Goal: Contribute content: Add original content to the website for others to see

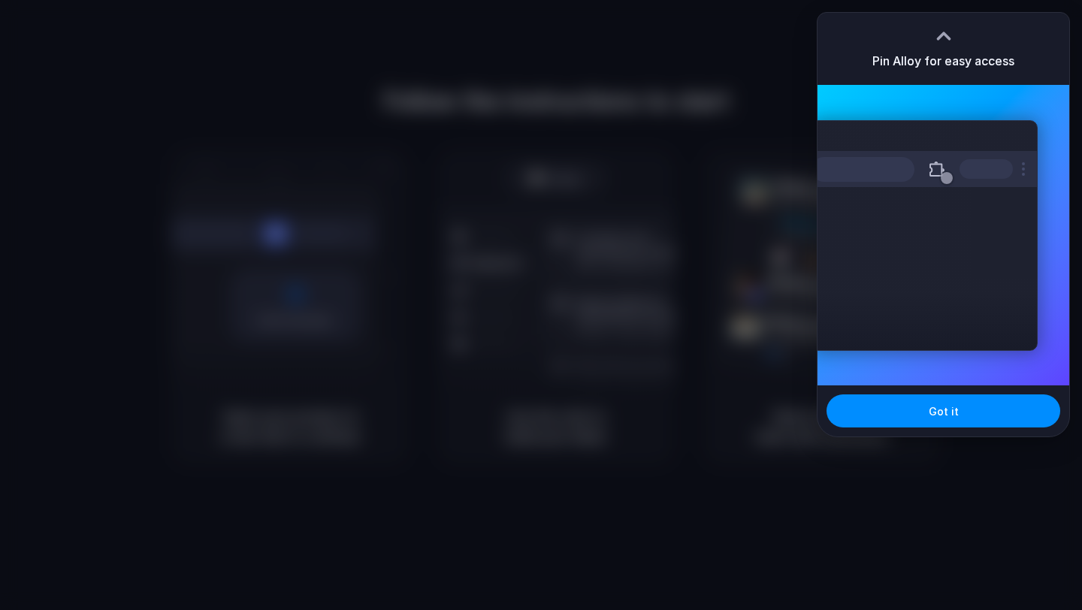
click at [598, 137] on div at bounding box center [541, 305] width 1082 height 610
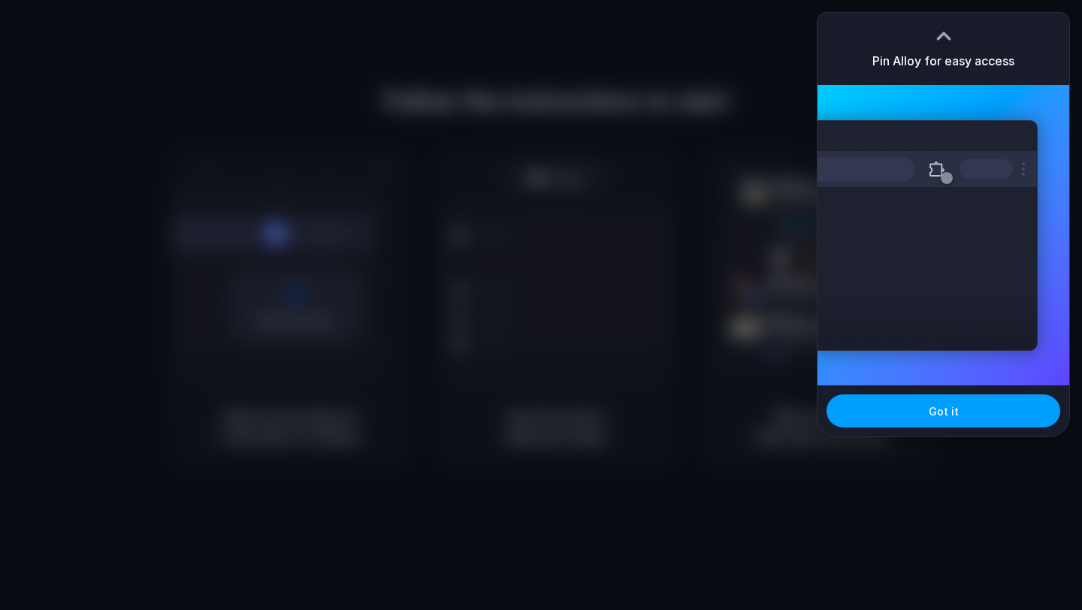
click at [926, 407] on button "Got it" at bounding box center [944, 410] width 234 height 33
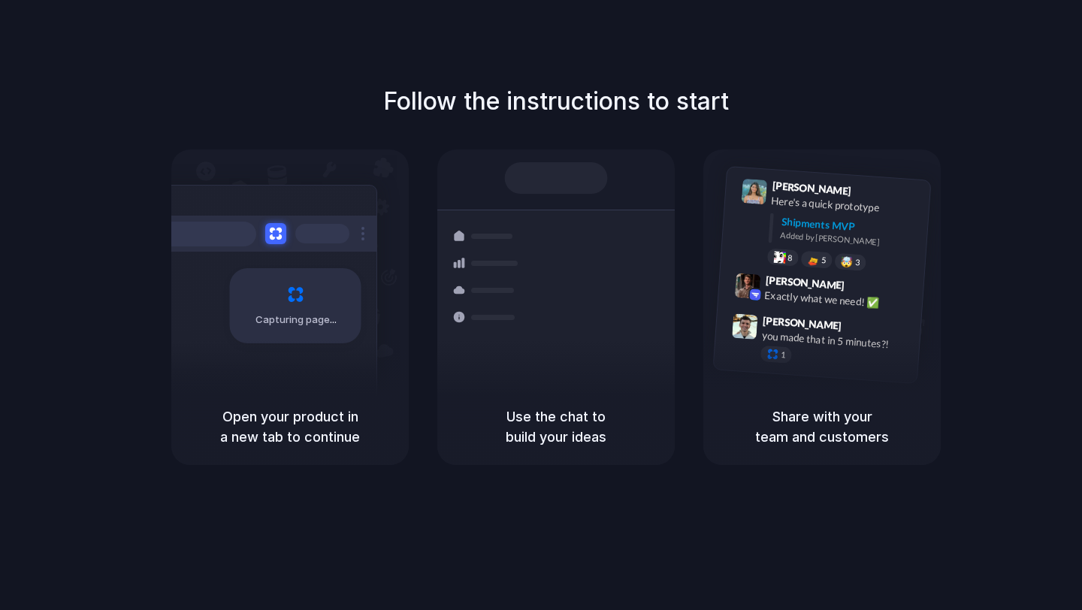
drag, startPoint x: 763, startPoint y: 332, endPoint x: 633, endPoint y: 332, distance: 129.2
click at [633, 332] on div "Capturing page Open your product in a new tab to continue Shipments Container f…" at bounding box center [555, 308] width 769 height 316
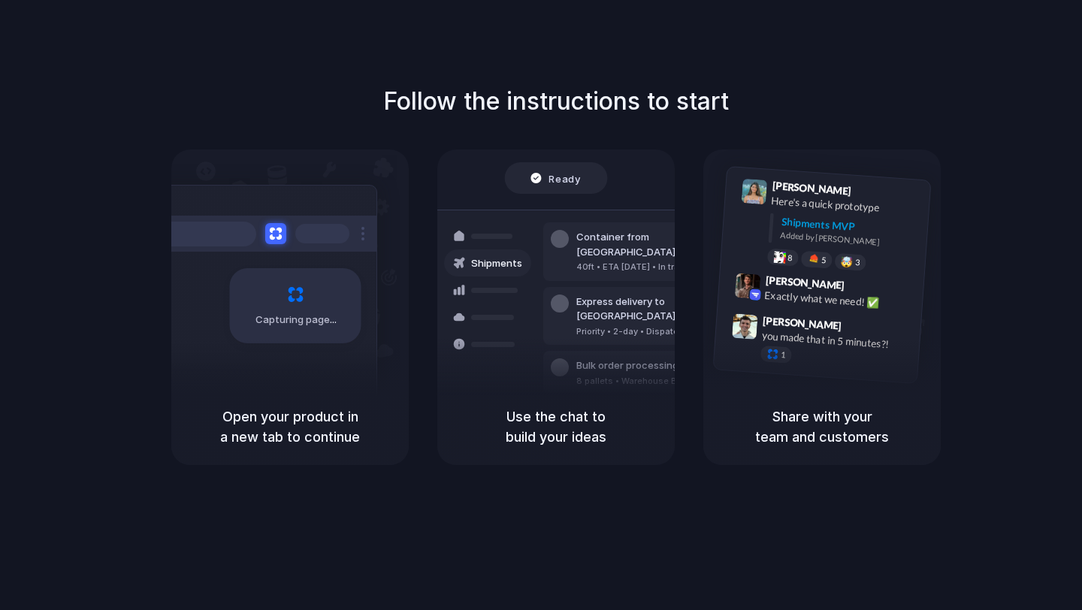
click at [594, 186] on div "Ready" at bounding box center [556, 179] width 103 height 32
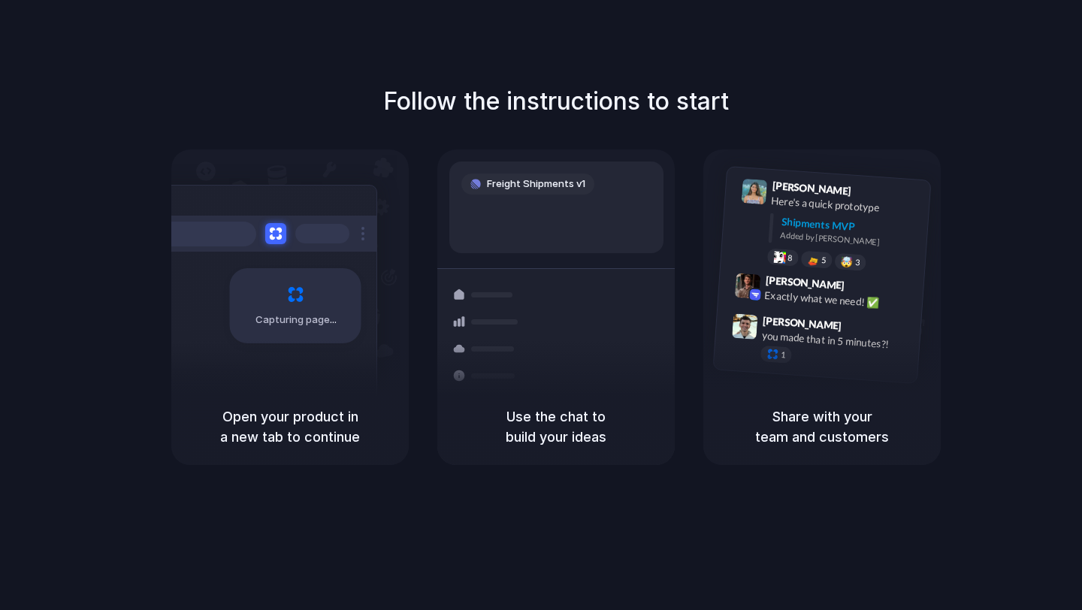
click at [297, 313] on span "Capturing page" at bounding box center [296, 320] width 83 height 15
click at [677, 99] on h1 "Follow the instructions to start" at bounding box center [556, 101] width 346 height 36
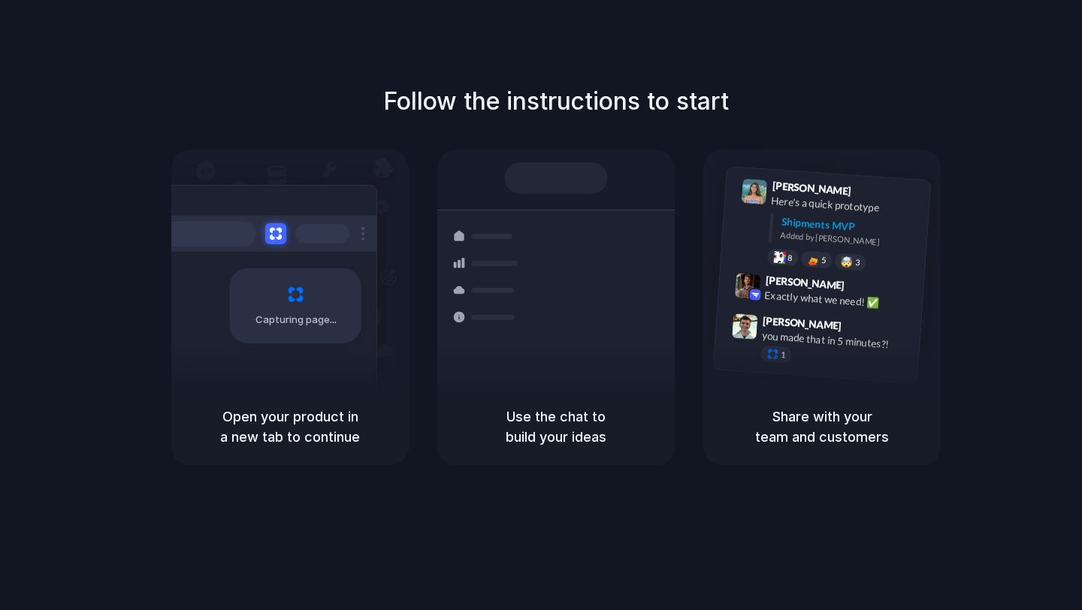
click at [771, 74] on div "Follow the instructions to start Capturing page Open your product in a new tab …" at bounding box center [556, 320] width 1112 height 640
click at [830, 219] on div "Shipments MVP" at bounding box center [850, 226] width 139 height 25
click at [808, 270] on div "Lily Parker 9:41 AM Here's a quick prototype Shipments MVP Added by Alloy 8 5 🤯…" at bounding box center [826, 226] width 210 height 109
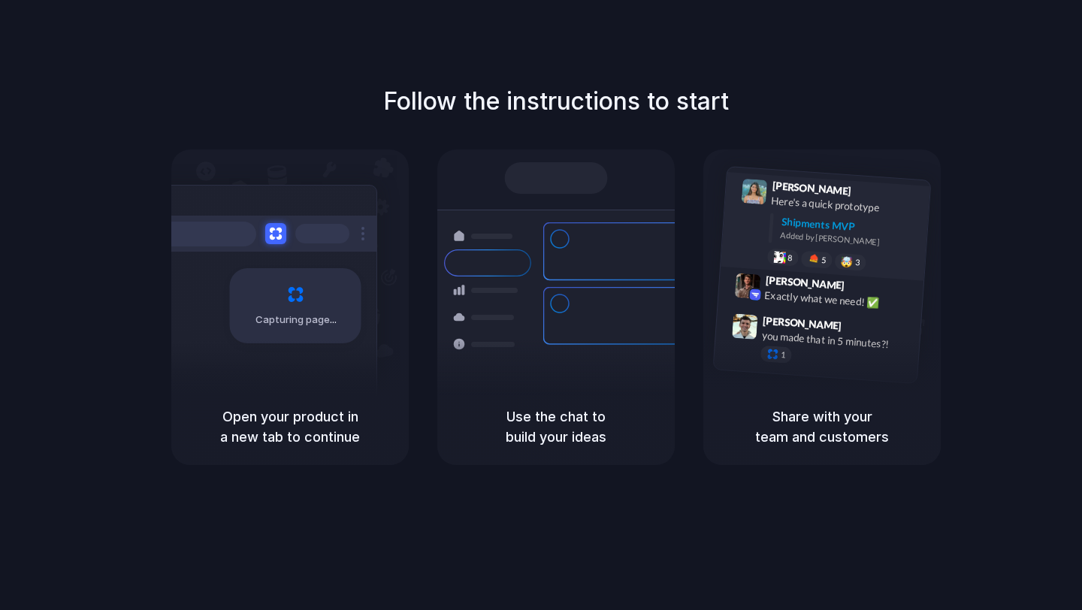
drag, startPoint x: 808, startPoint y: 270, endPoint x: 808, endPoint y: 178, distance: 91.7
click at [808, 265] on div "Lily Parker 9:41 AM Here's a quick prototype Shipments MVP Added by Alloy 8 5 🤯…" at bounding box center [826, 226] width 210 height 109
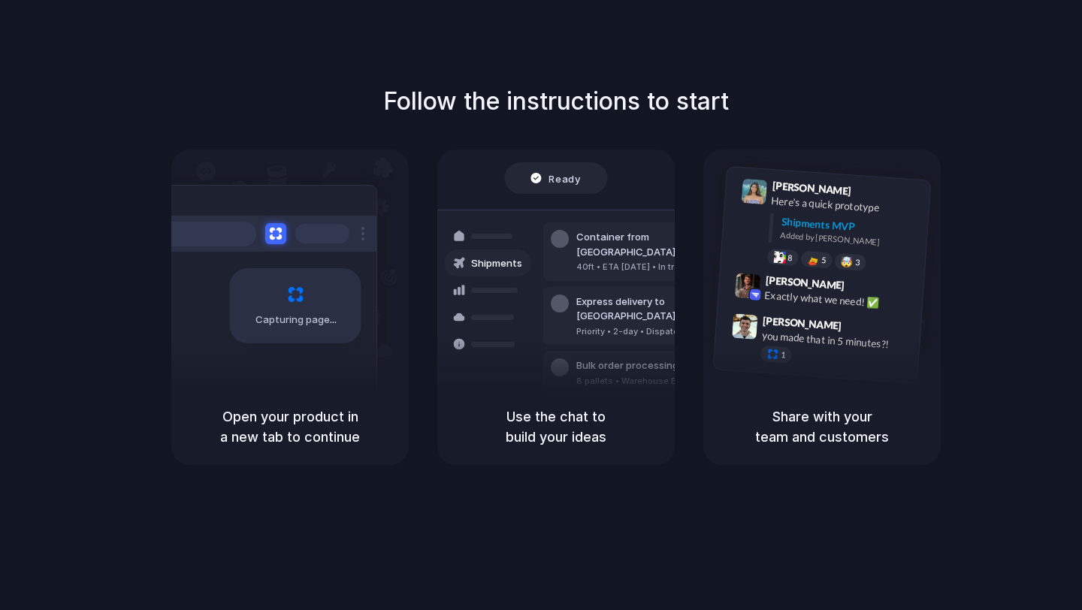
click at [541, 305] on div at bounding box center [541, 305] width 0 height 0
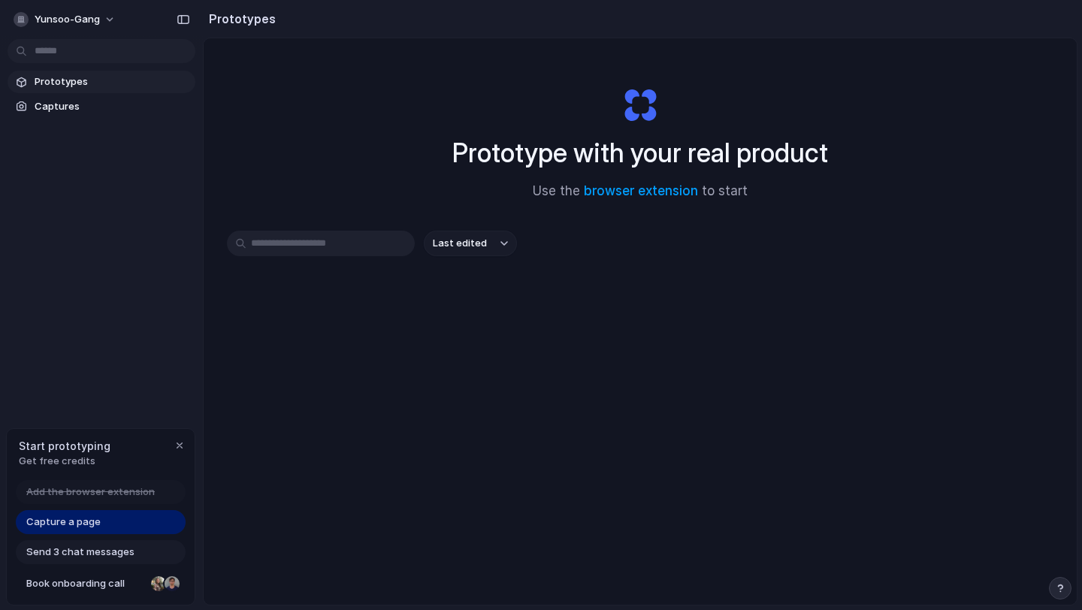
click at [62, 521] on span "Capture a page" at bounding box center [63, 522] width 74 height 15
click at [183, 444] on div "button" at bounding box center [180, 446] width 12 height 12
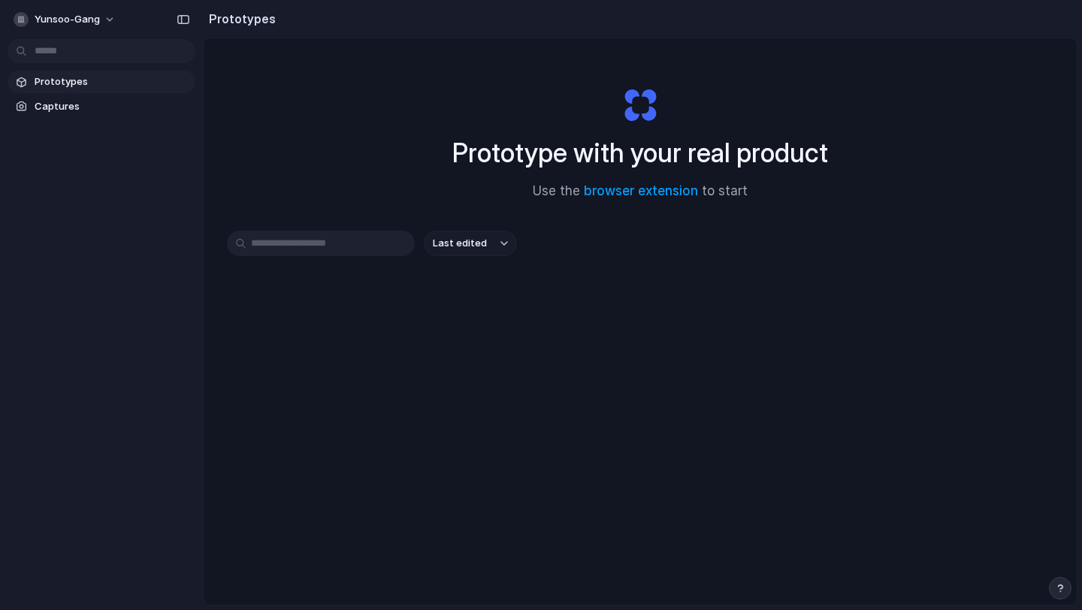
click at [350, 242] on input "text" at bounding box center [321, 244] width 188 height 26
click at [662, 192] on link "browser extension" at bounding box center [641, 190] width 114 height 15
click at [541, 305] on div at bounding box center [541, 305] width 0 height 0
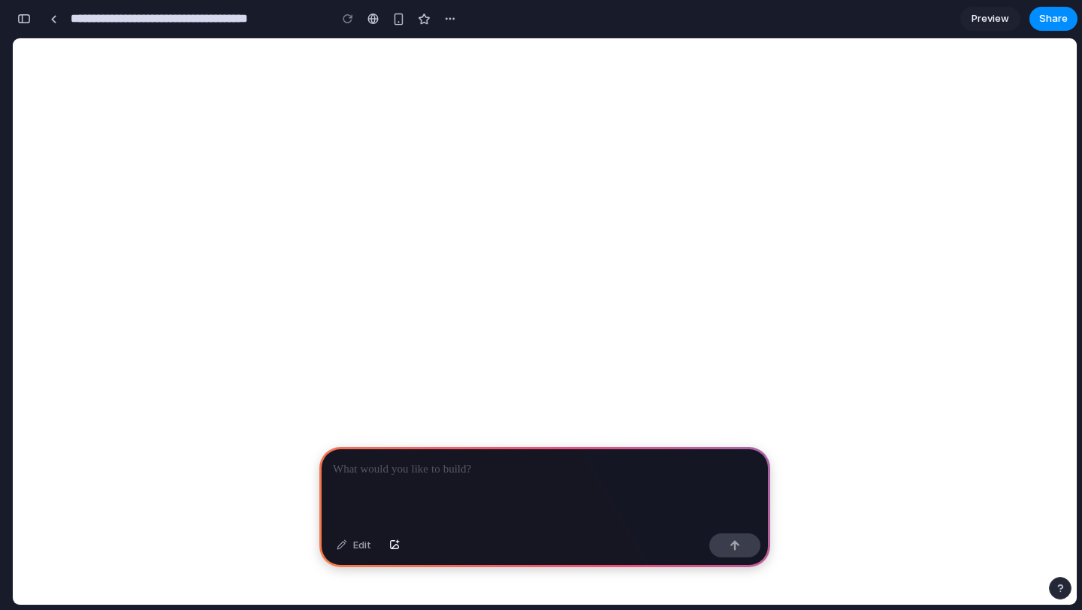
click at [455, 471] on p at bounding box center [545, 470] width 424 height 18
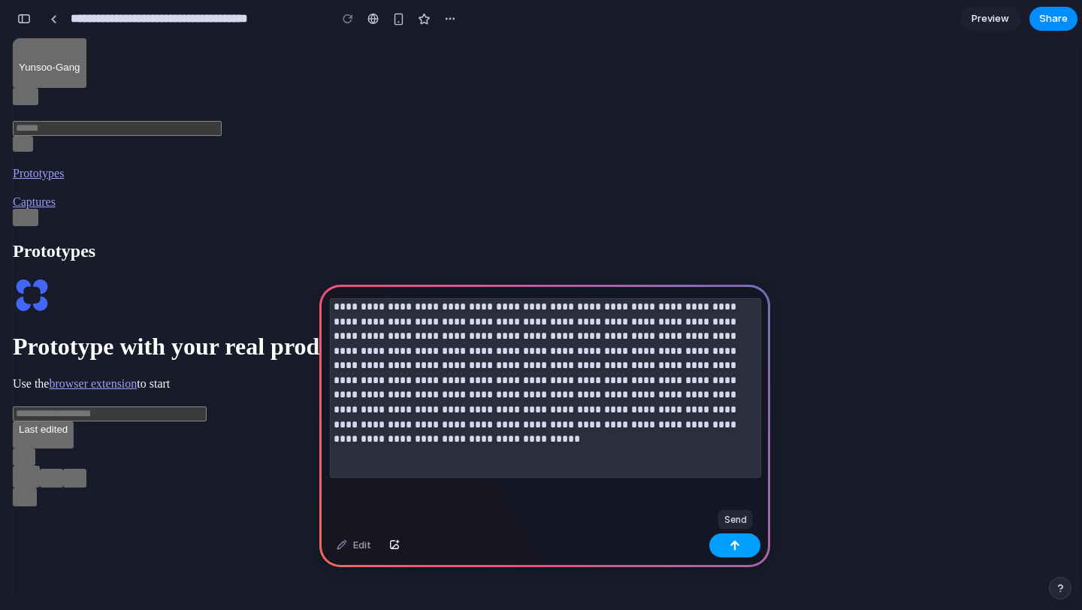
click at [736, 549] on div "button" at bounding box center [735, 545] width 11 height 11
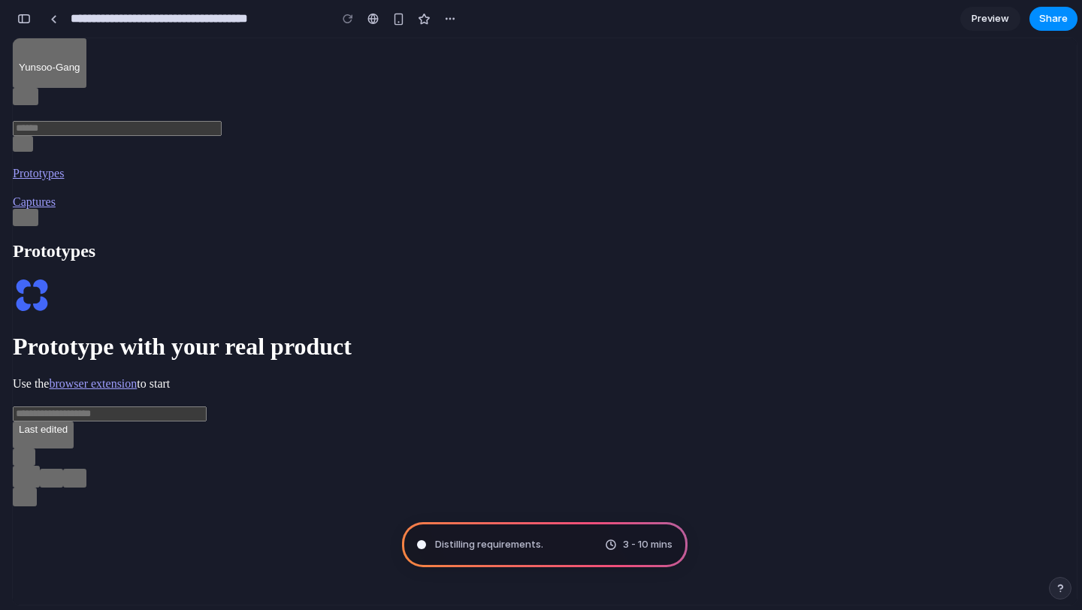
scroll to position [50, 0]
type input "**********"
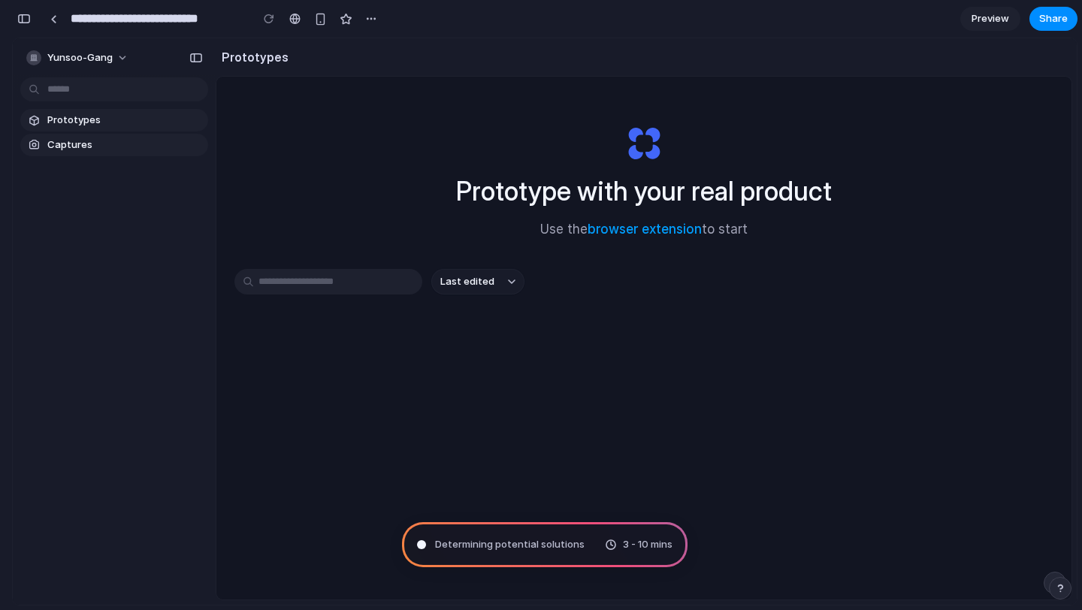
scroll to position [993, 0]
drag, startPoint x: 537, startPoint y: 285, endPoint x: 555, endPoint y: 285, distance: 18.0
click at [539, 285] on div "Last edited" at bounding box center [643, 282] width 819 height 26
click at [591, 304] on div "Last edited" at bounding box center [643, 335] width 819 height 132
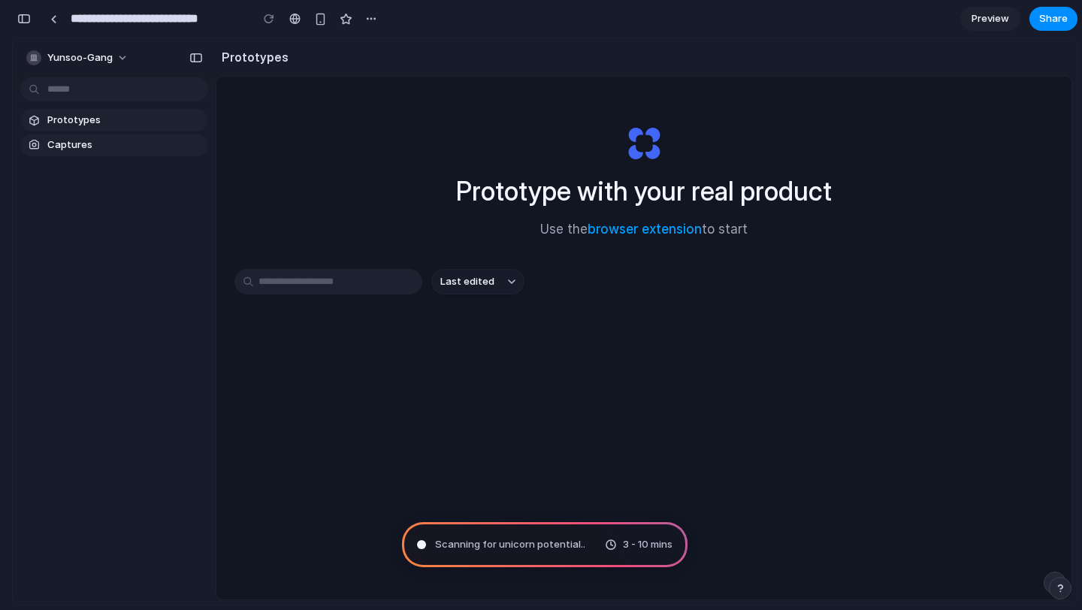
scroll to position [1103, 0]
click at [450, 281] on span "Last edited" at bounding box center [467, 281] width 54 height 15
click at [555, 459] on div "Prototype with your real product Use the browser extension to start Last edited" at bounding box center [643, 378] width 855 height 603
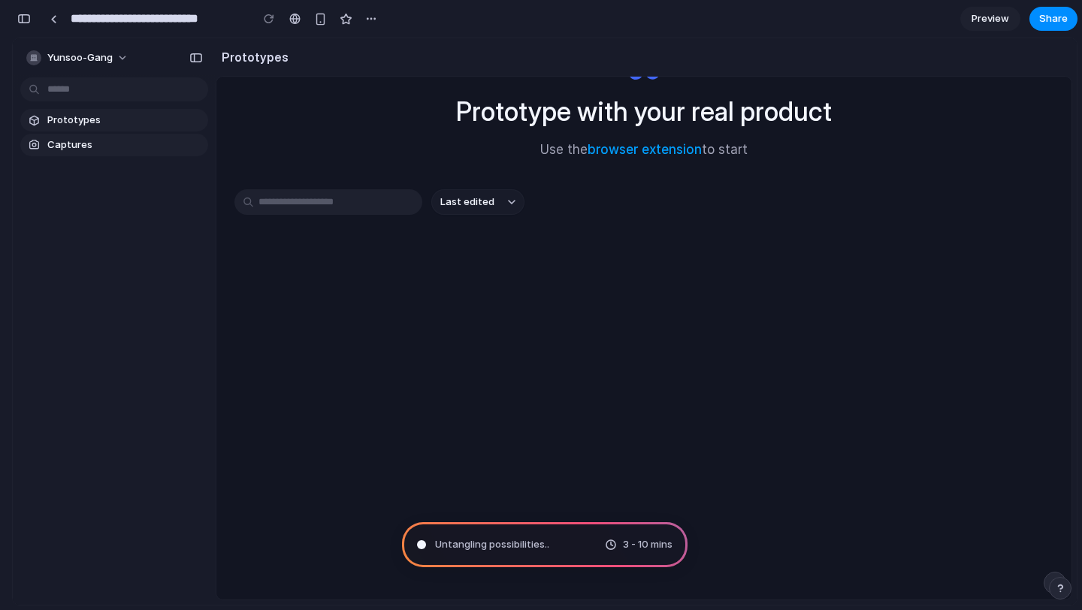
click at [503, 534] on div "Untangling possibilities .. 3 - 10 mins" at bounding box center [545, 544] width 286 height 45
click at [68, 123] on span "Prototypes" at bounding box center [124, 120] width 155 height 15
click at [278, 98] on div "Prototype with your real product Use the browser extension to start Last edited" at bounding box center [643, 298] width 855 height 603
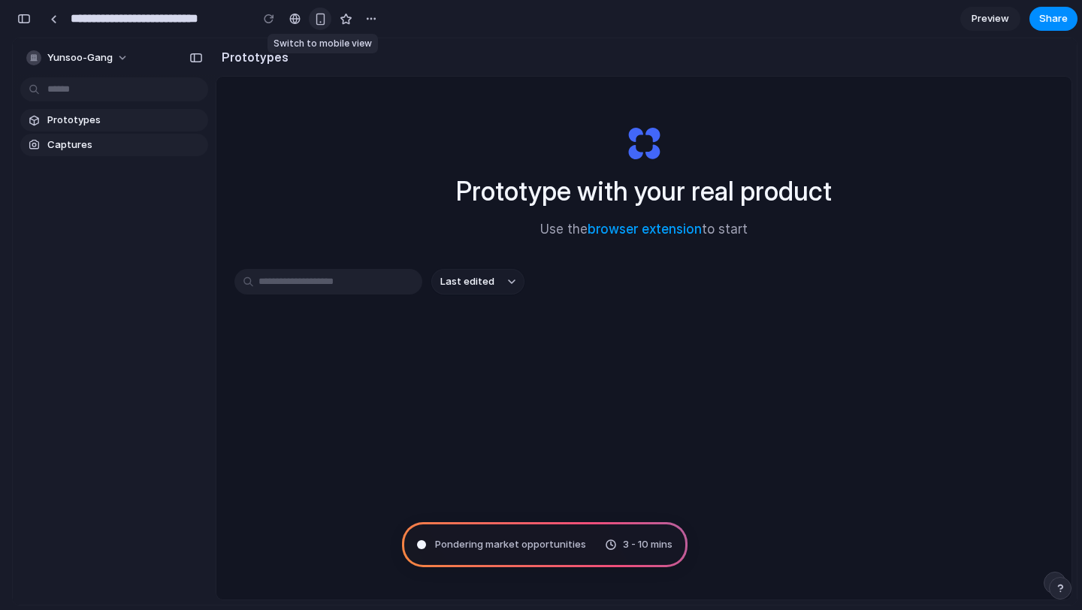
scroll to position [1087, 0]
click at [328, 17] on button "button" at bounding box center [320, 19] width 23 height 23
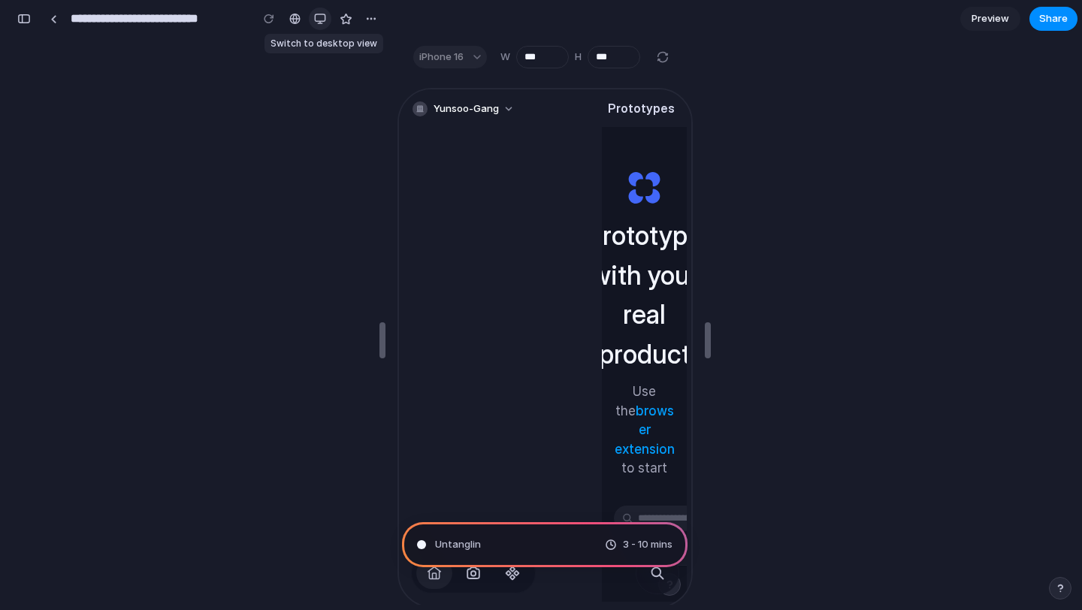
click at [317, 18] on div "button" at bounding box center [320, 19] width 12 height 12
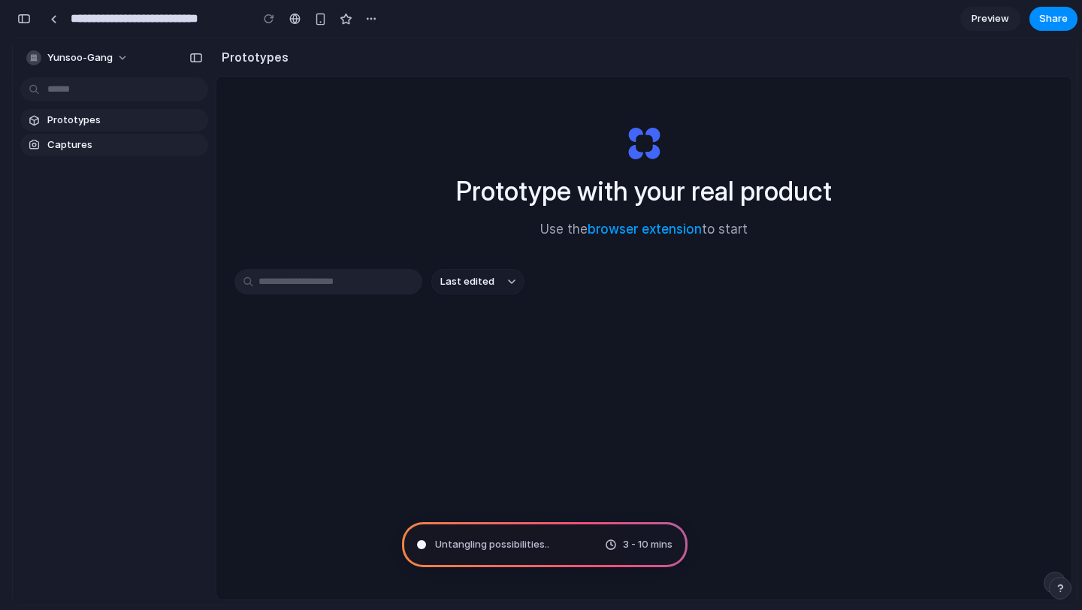
click at [362, 186] on div "Prototype with your real product Use the browser extension to start" at bounding box center [643, 176] width 601 height 162
click at [932, 175] on div "Prototype with your real product Use the browser extension to start" at bounding box center [643, 176] width 601 height 162
click at [902, 123] on div "Prototype with your real product Use the browser extension to start" at bounding box center [643, 176] width 601 height 162
